Goal: Task Accomplishment & Management: Contribute content

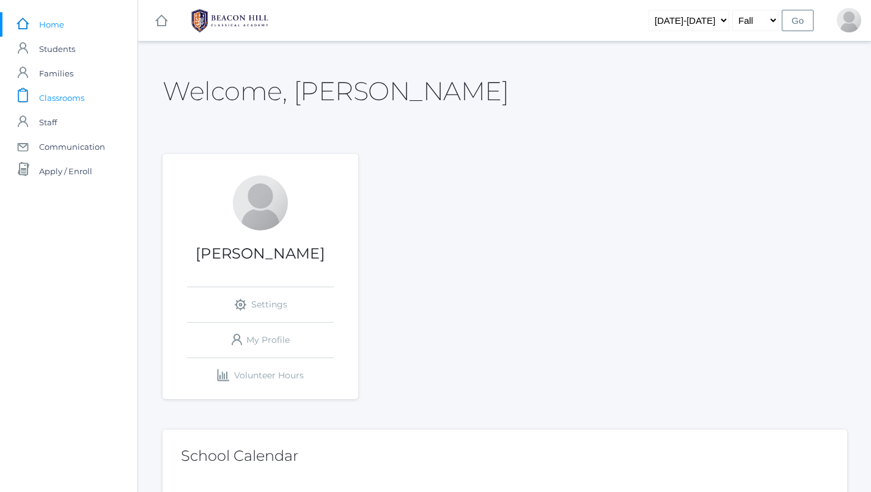
click at [81, 106] on span "Classrooms" at bounding box center [61, 98] width 45 height 24
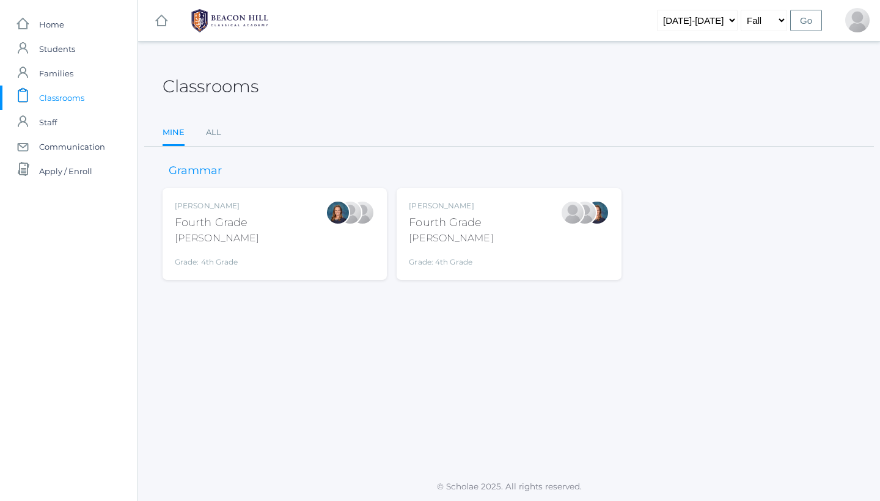
click at [279, 236] on div "Ellie Bradley Fourth Grade Bradley Grade: 4th Grade 04LA" at bounding box center [275, 234] width 200 height 67
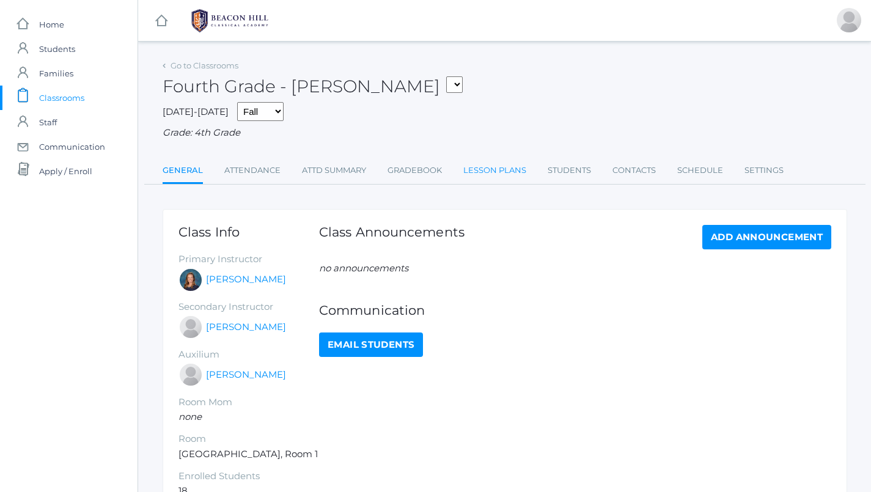
click at [492, 167] on link "Lesson Plans" at bounding box center [494, 170] width 63 height 24
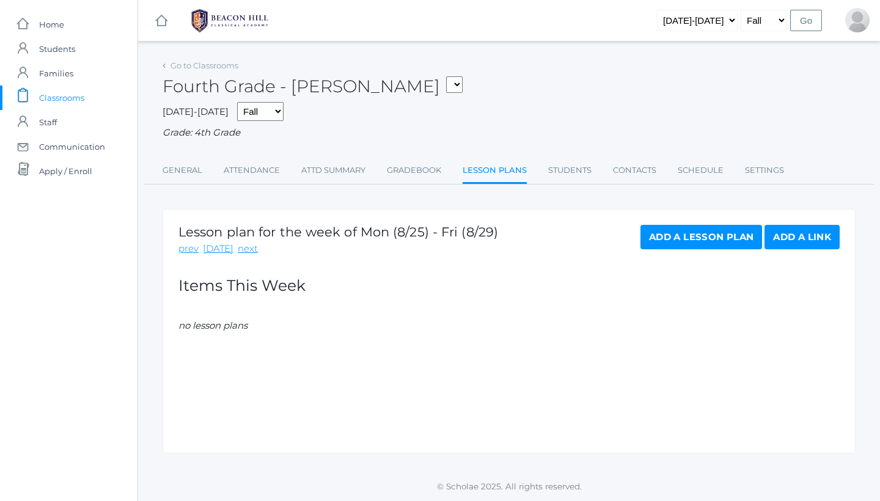
click at [56, 94] on span "Classrooms" at bounding box center [61, 98] width 45 height 24
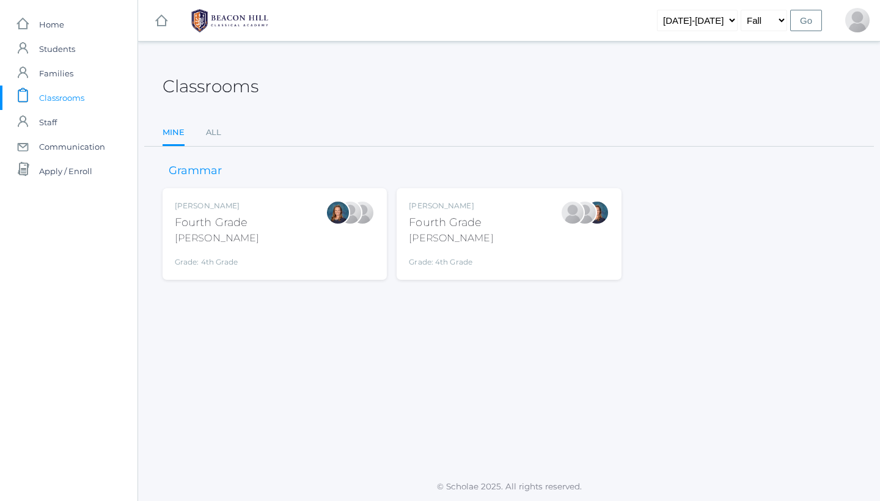
click at [502, 234] on div "Lydia Chaffin Fourth Grade Chaffin Grade: 4th Grade 04LA" at bounding box center [509, 234] width 200 height 67
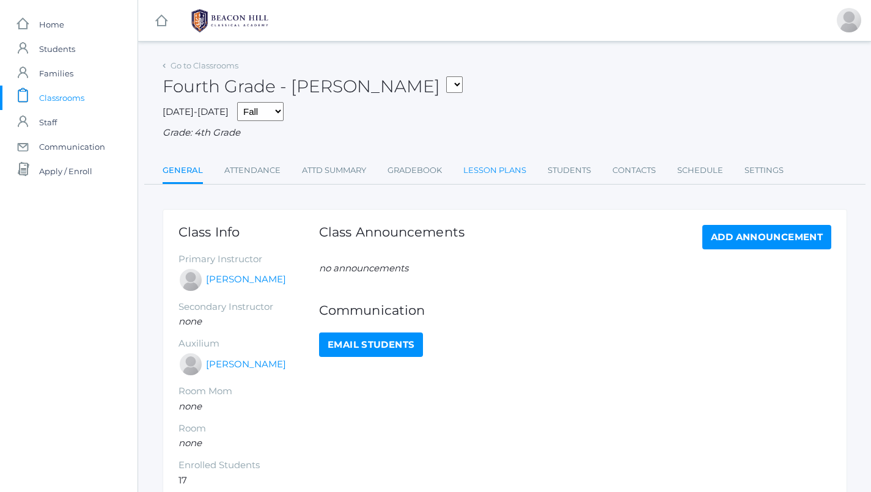
click at [494, 168] on link "Lesson Plans" at bounding box center [494, 170] width 63 height 24
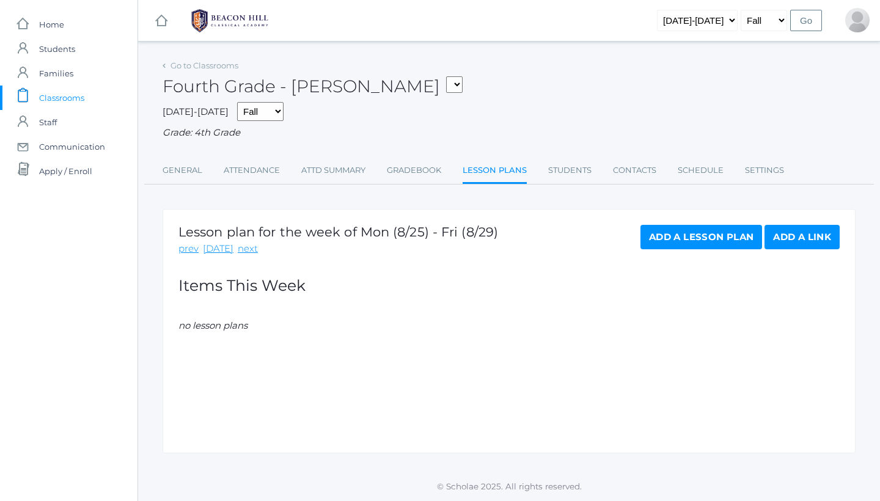
click at [712, 232] on link "Add a Lesson Plan" at bounding box center [702, 237] width 122 height 24
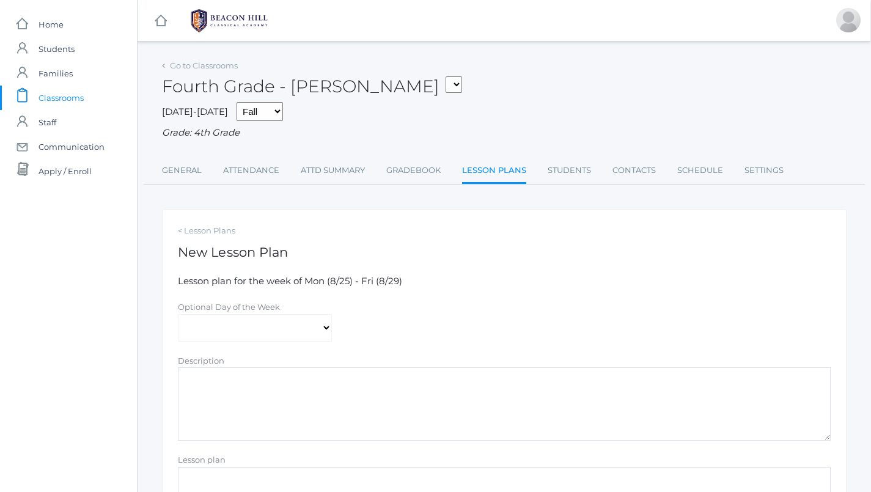
scroll to position [0, 1]
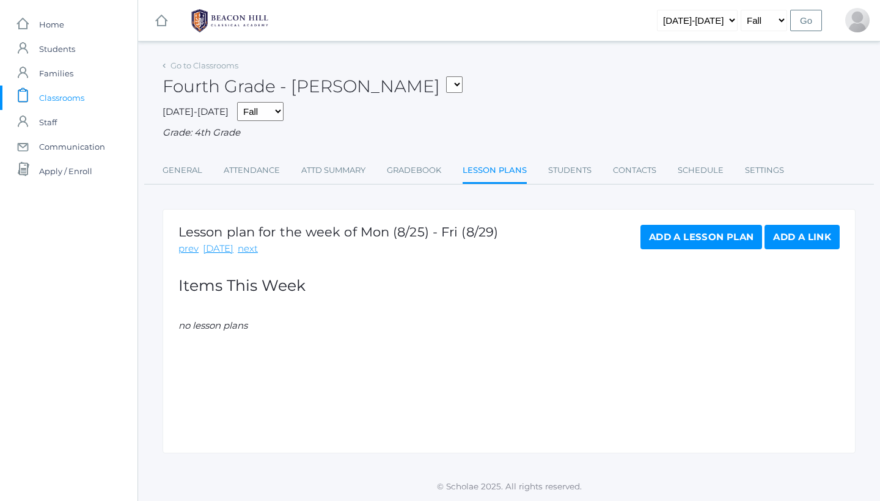
click at [786, 230] on link "Add a Link" at bounding box center [802, 237] width 75 height 24
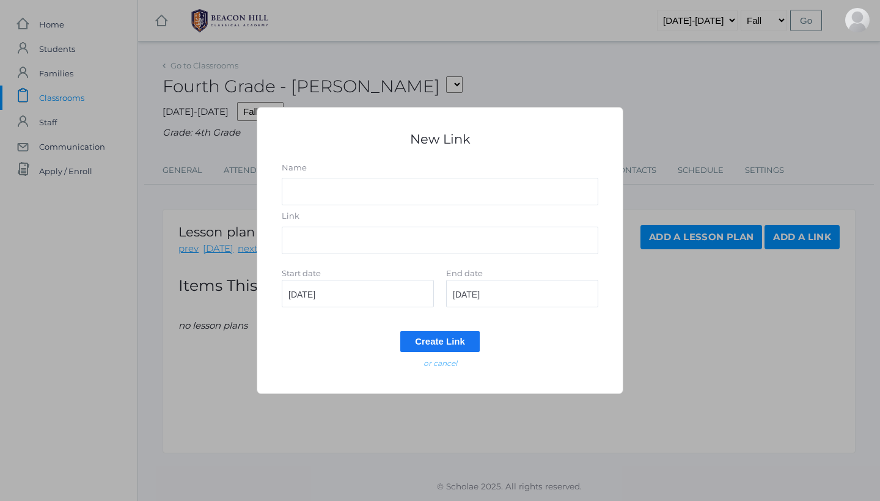
click at [434, 366] on em "or cancel" at bounding box center [441, 363] width 34 height 9
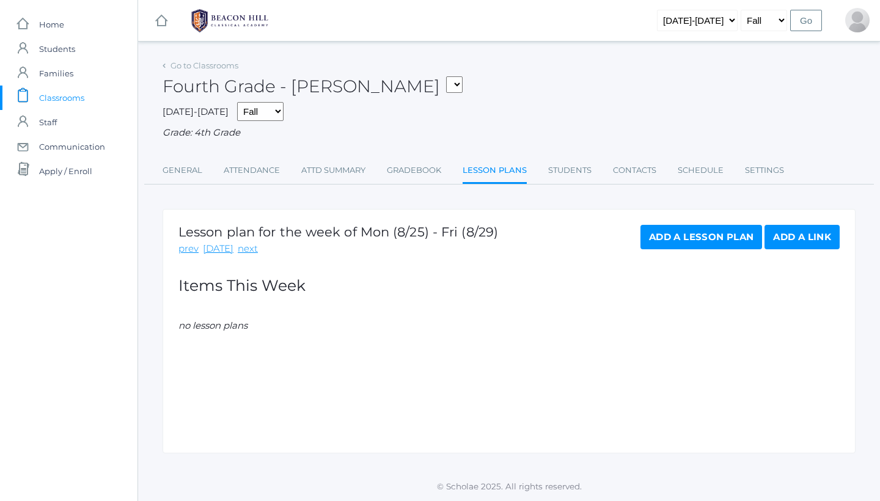
click at [59, 98] on span "Classrooms" at bounding box center [61, 98] width 45 height 24
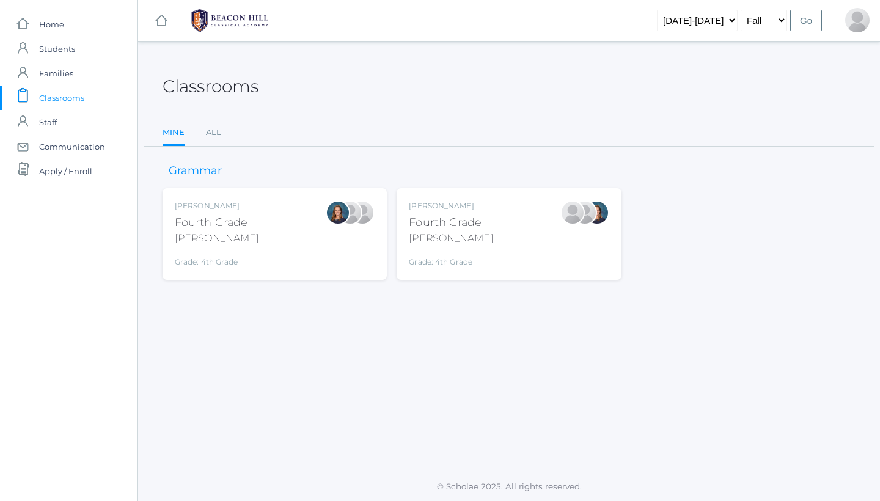
click at [206, 227] on div "Fourth Grade" at bounding box center [217, 223] width 84 height 17
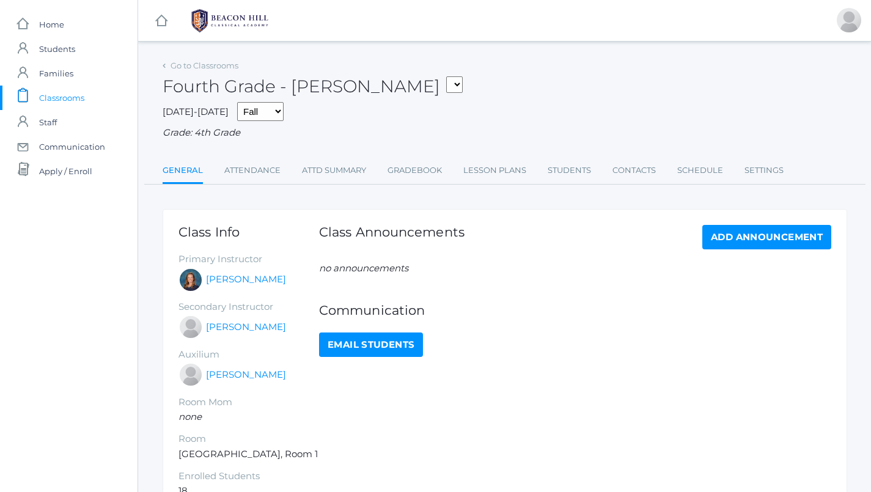
click at [488, 183] on div "Go to Classrooms Fourth Grade - [PERSON_NAME] 04LA - Fourth Grade [PERSON_NAME]…" at bounding box center [505, 292] width 685 height 470
click at [488, 168] on link "Lesson Plans" at bounding box center [494, 170] width 63 height 24
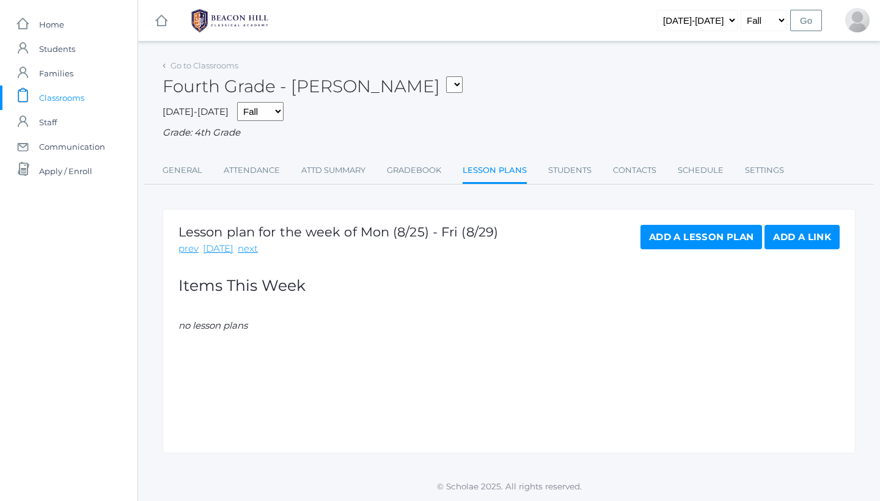
click at [488, 337] on div "Lesson plan for the week of Mon (8/25) - Fri (8/29) prev today next Add a Lesso…" at bounding box center [509, 331] width 693 height 245
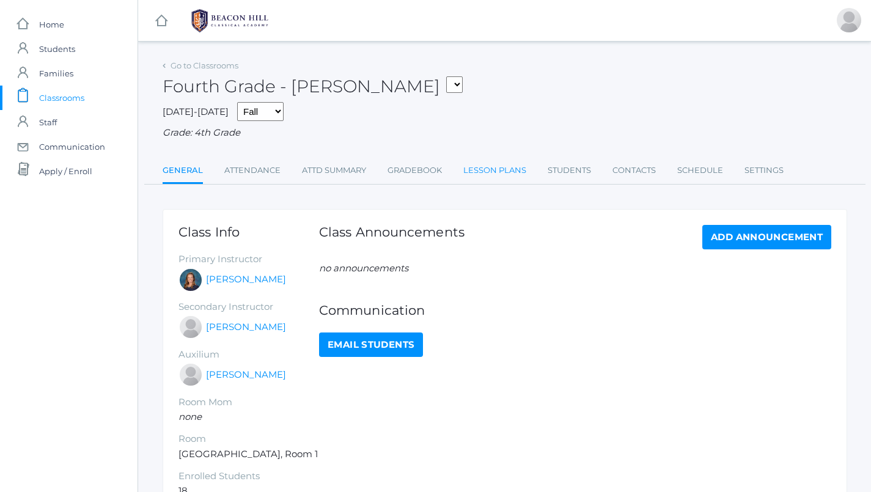
click at [489, 164] on link "Lesson Plans" at bounding box center [494, 170] width 63 height 24
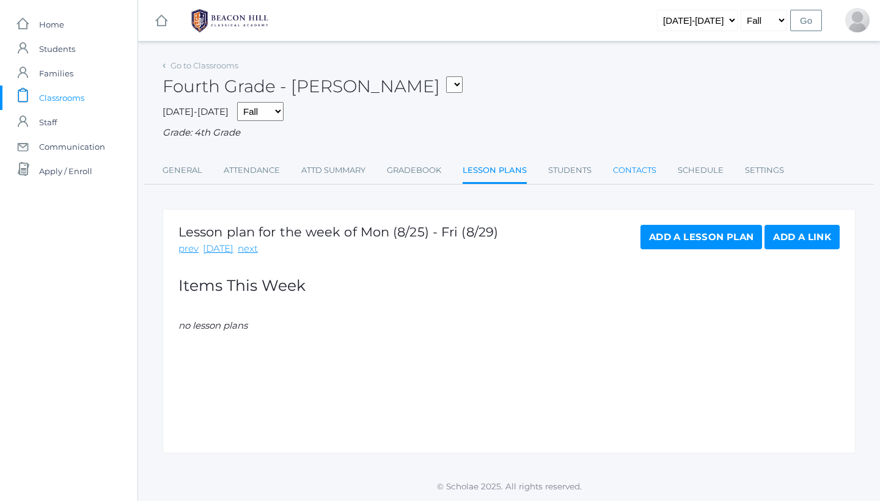
click at [638, 169] on link "Contacts" at bounding box center [634, 170] width 43 height 24
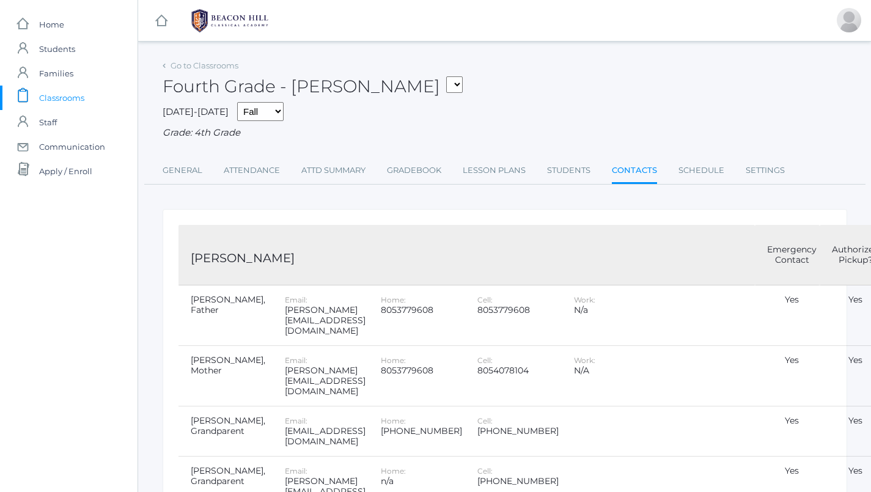
click at [62, 98] on span "Classrooms" at bounding box center [61, 98] width 45 height 24
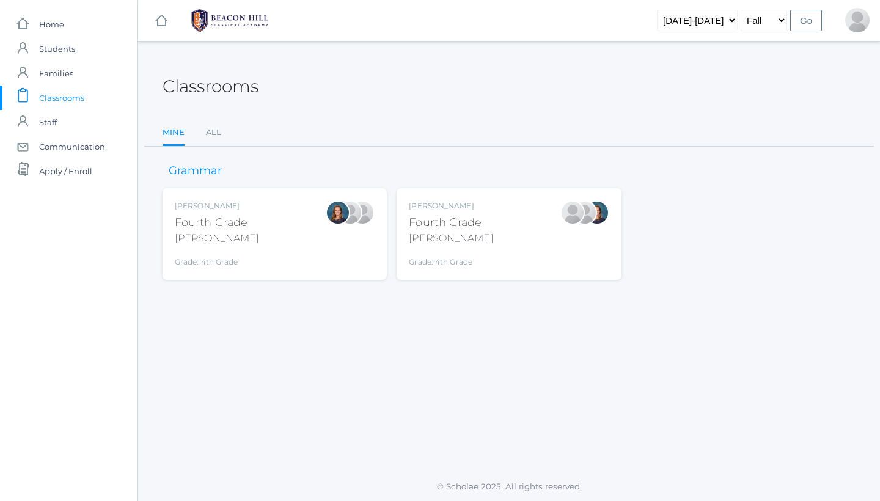
click at [422, 218] on div "Fourth Grade" at bounding box center [451, 223] width 84 height 17
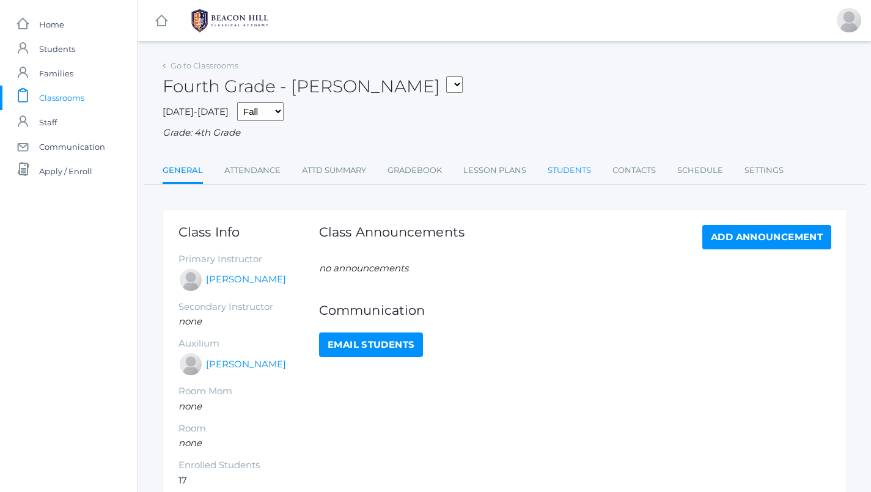
click at [575, 163] on link "Students" at bounding box center [569, 170] width 43 height 24
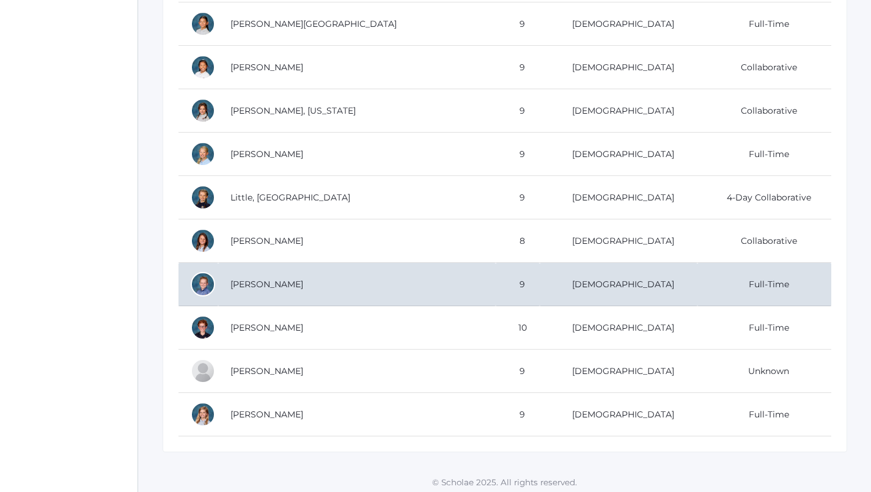
scroll to position [117, 0]
